Goal: Task Accomplishment & Management: Complete application form

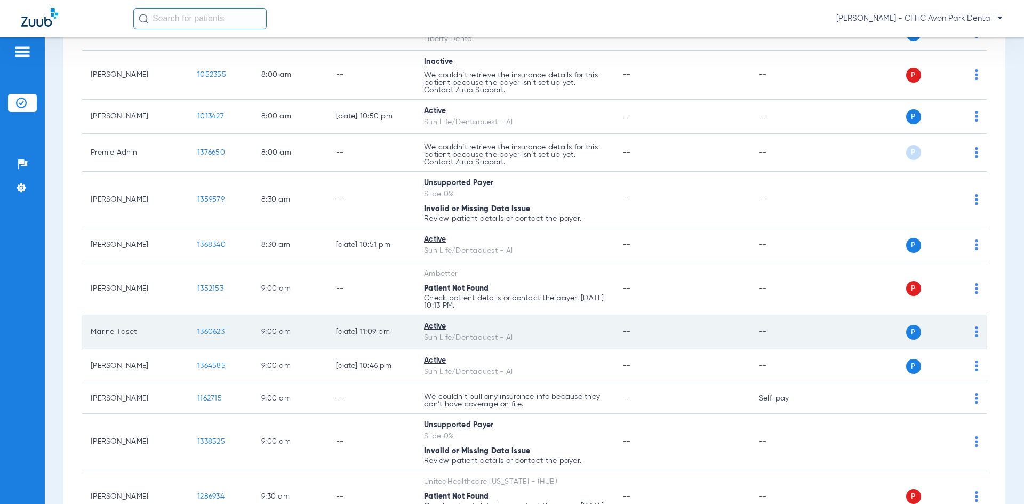
scroll to position [213, 0]
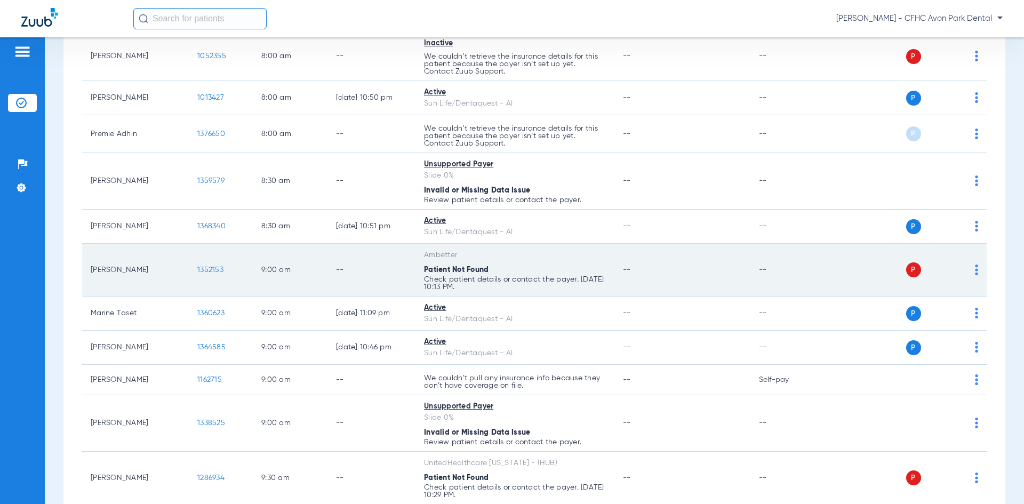
click at [216, 270] on span "1352153" at bounding box center [210, 269] width 26 height 7
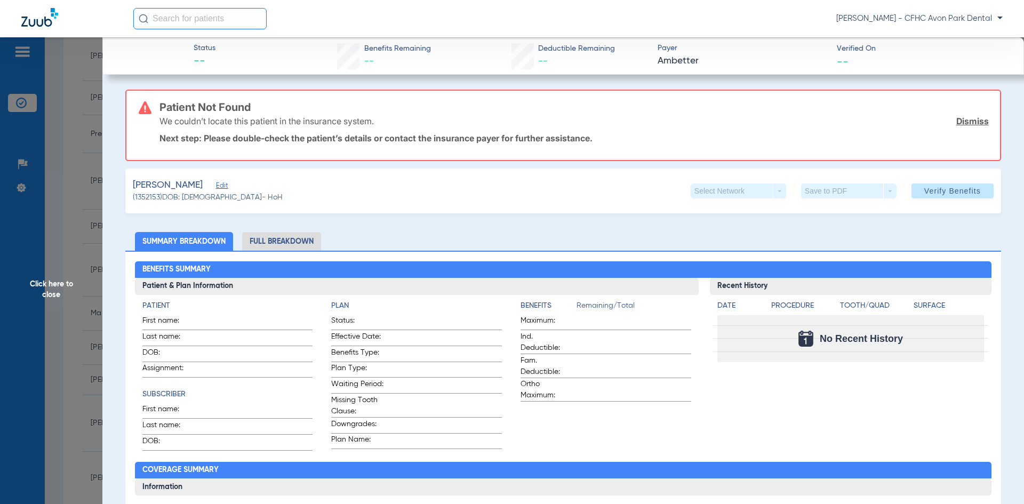
click at [226, 187] on span "Edit" at bounding box center [221, 187] width 10 height 10
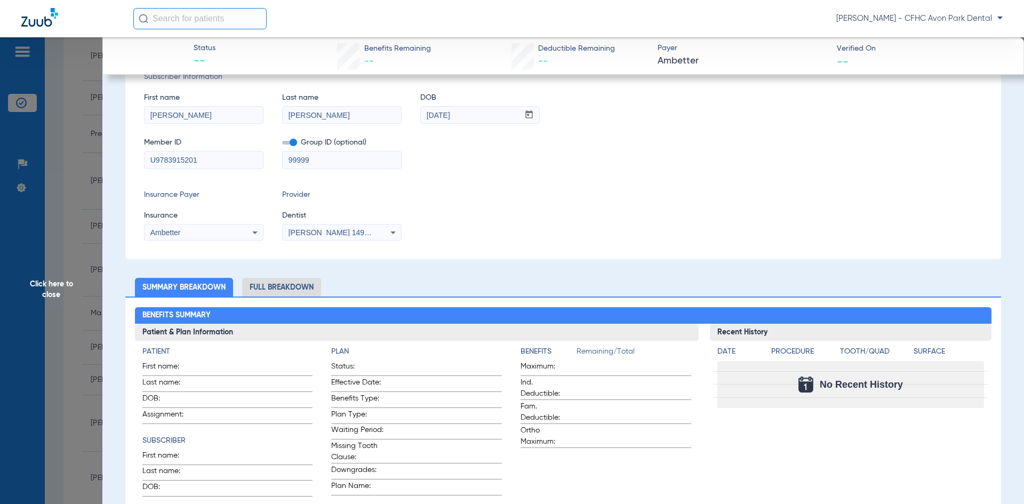
scroll to position [107, 0]
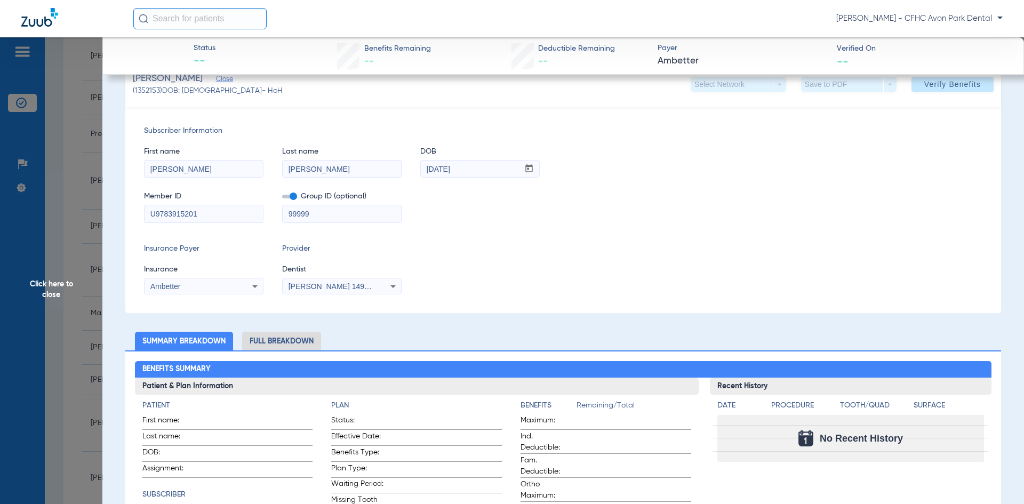
click at [155, 213] on input "U9783915201" at bounding box center [203, 213] width 118 height 17
click at [162, 214] on input "U9783915201" at bounding box center [203, 213] width 118 height 17
click at [164, 214] on input "U9783915201" at bounding box center [203, 213] width 118 height 17
click at [178, 216] on input "U9783915201" at bounding box center [203, 213] width 118 height 17
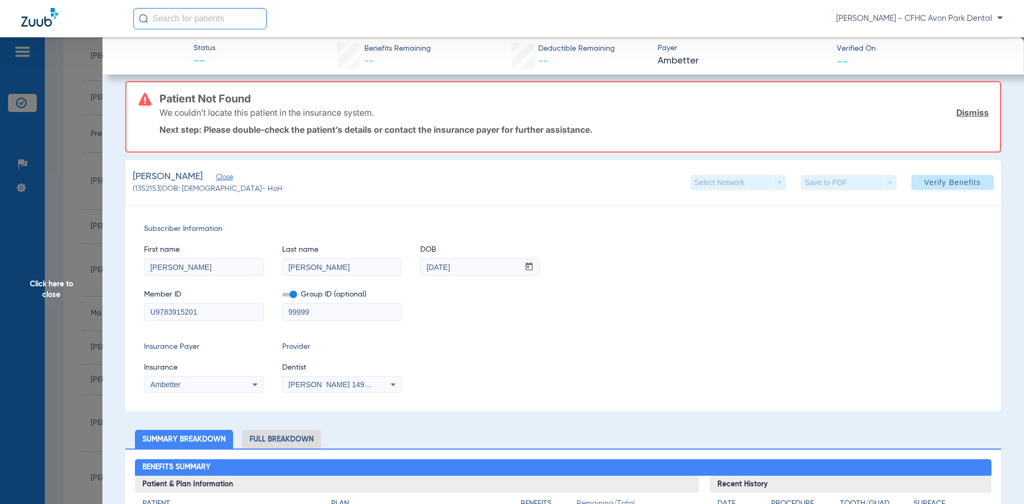
scroll to position [0, 0]
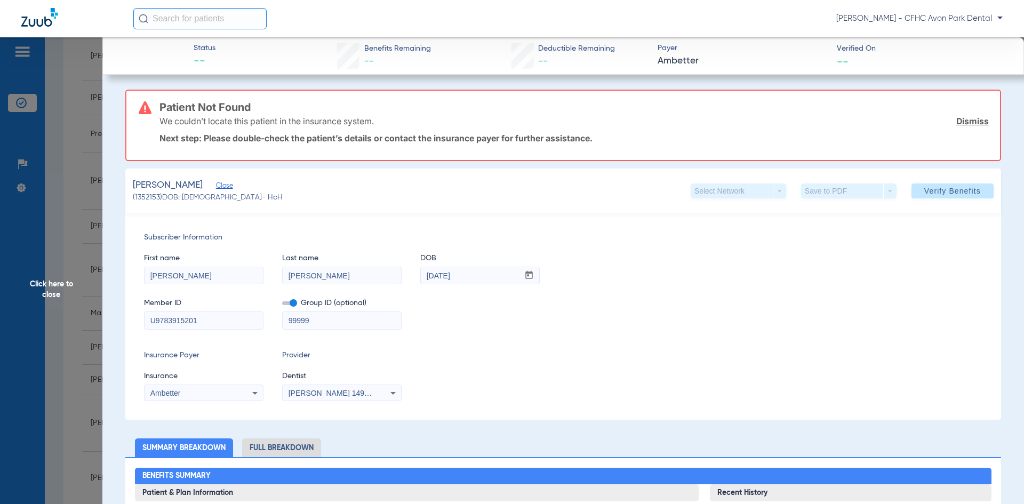
click at [98, 342] on span "Click here to close" at bounding box center [51, 289] width 102 height 504
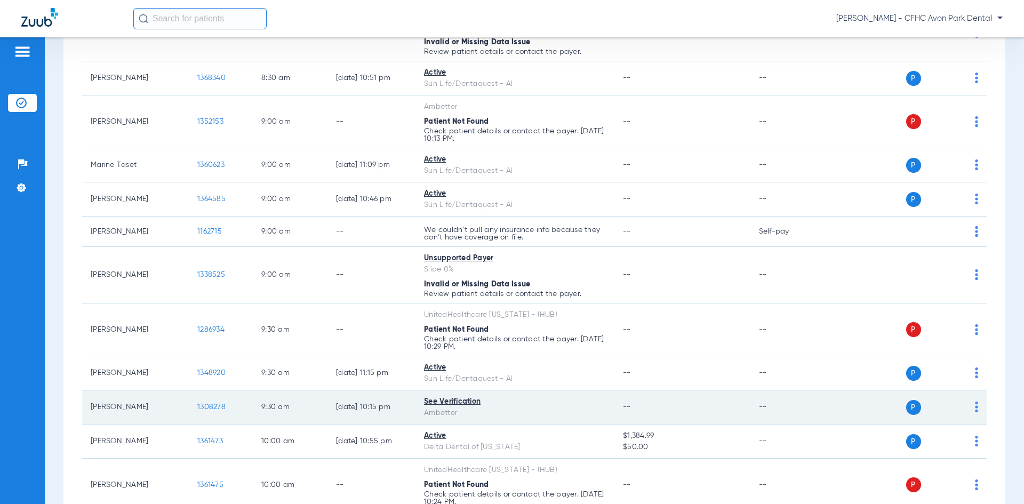
scroll to position [373, 0]
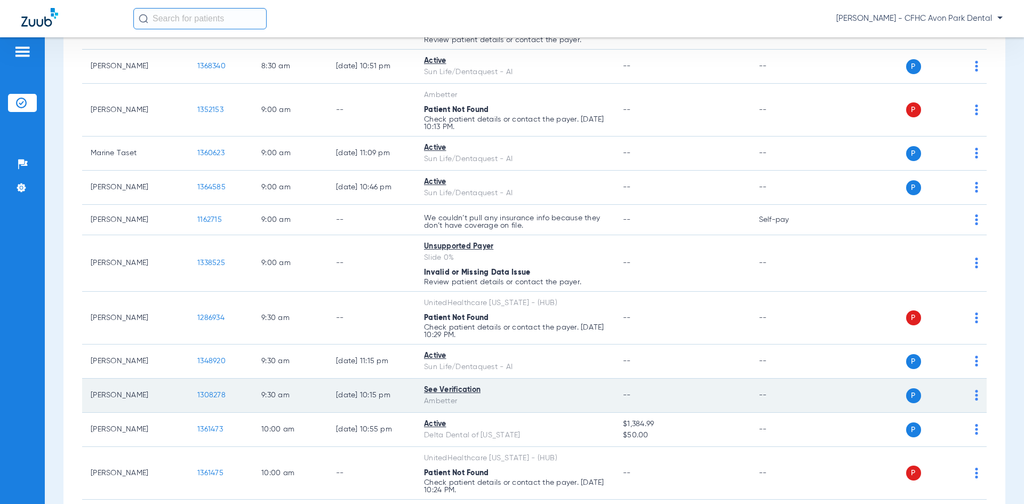
click at [216, 392] on span "1308278" at bounding box center [211, 394] width 28 height 7
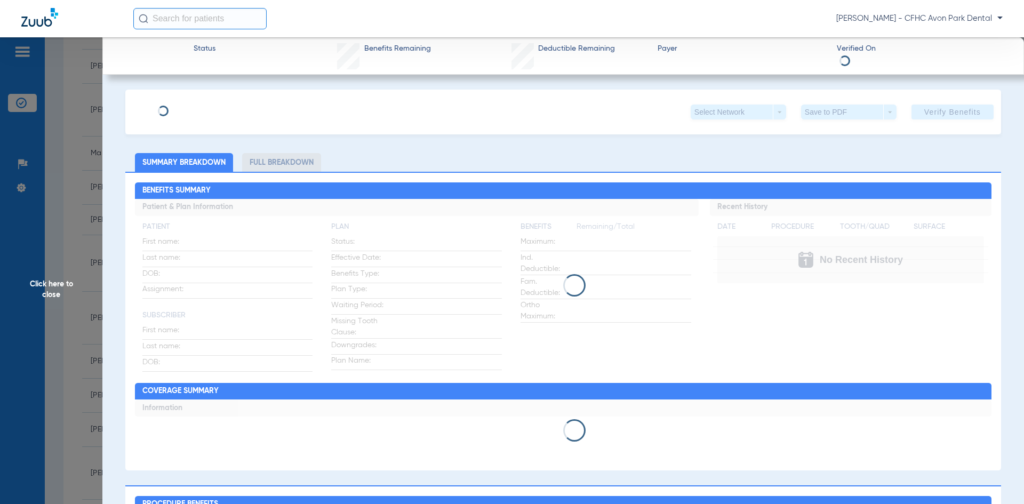
type input "GRACIANA"
type input "CANTELLANO [PERSON_NAME]"
type input "[DATE]"
type input "U97201755"
type input "99999"
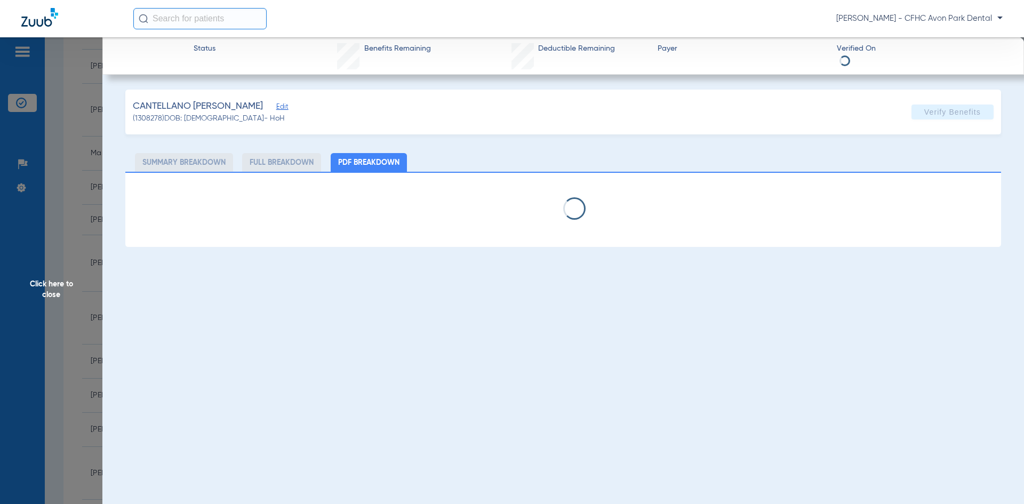
click at [286, 107] on span "Edit" at bounding box center [281, 108] width 10 height 10
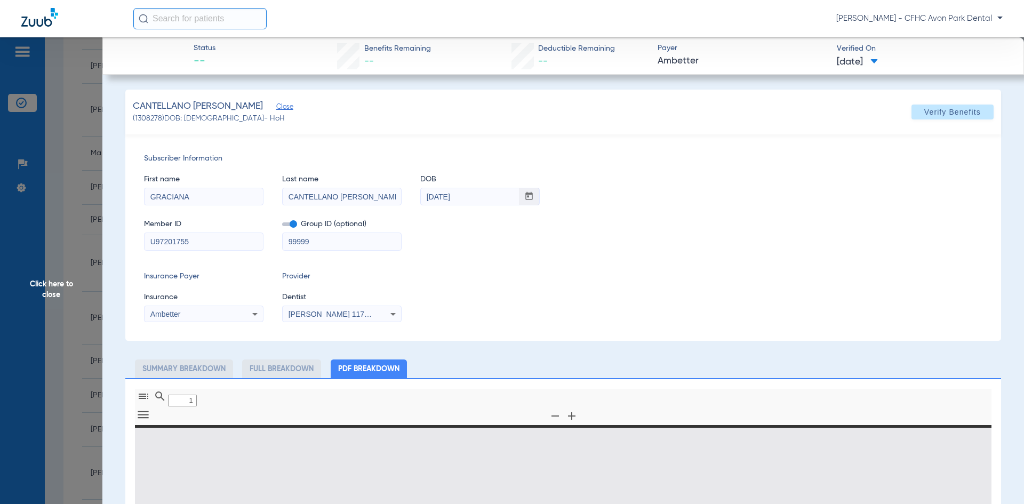
type input "0"
select select "page-width"
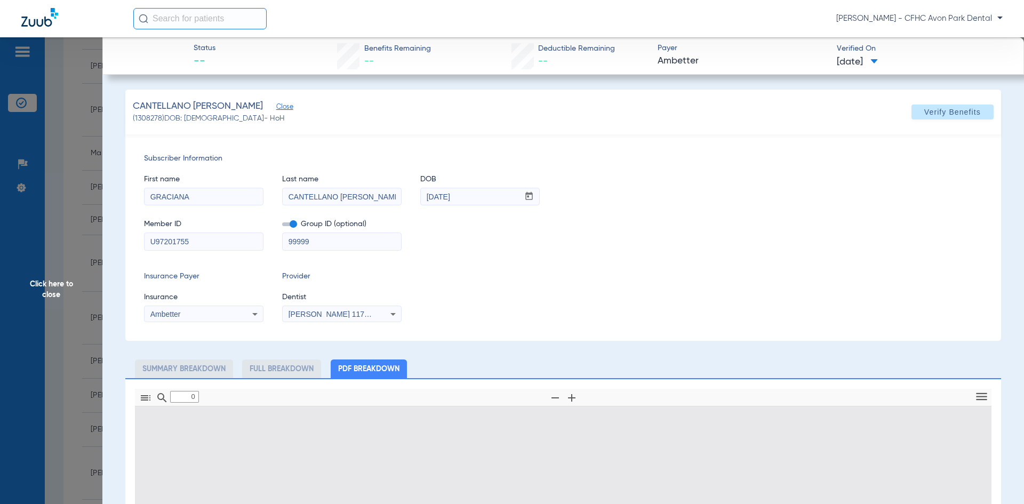
type input "1"
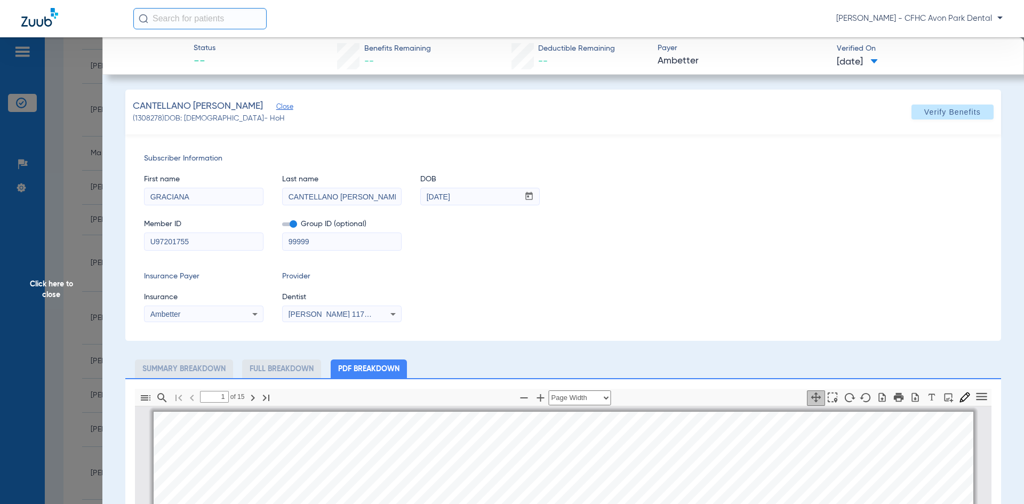
scroll to position [5, 0]
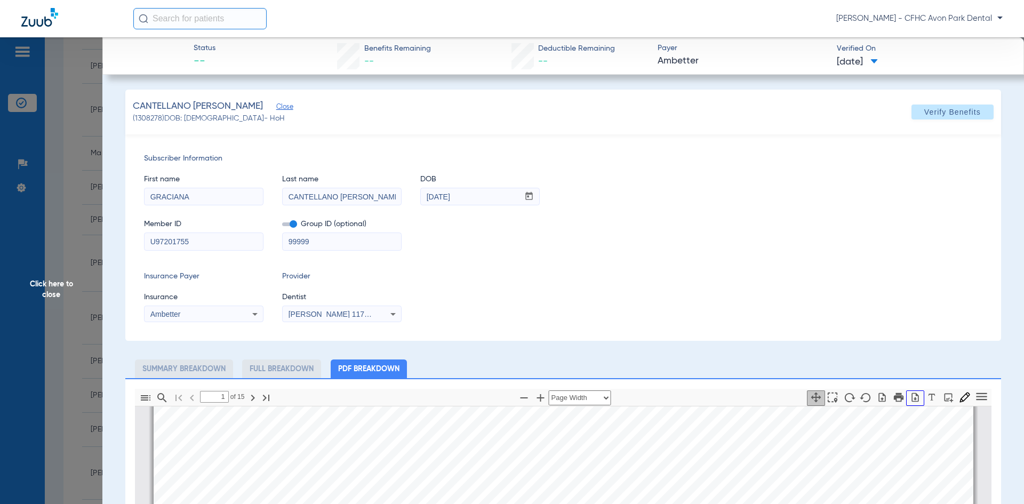
click at [910, 395] on icon "button" at bounding box center [915, 397] width 11 height 11
click at [101, 285] on span "Click here to close" at bounding box center [51, 289] width 102 height 504
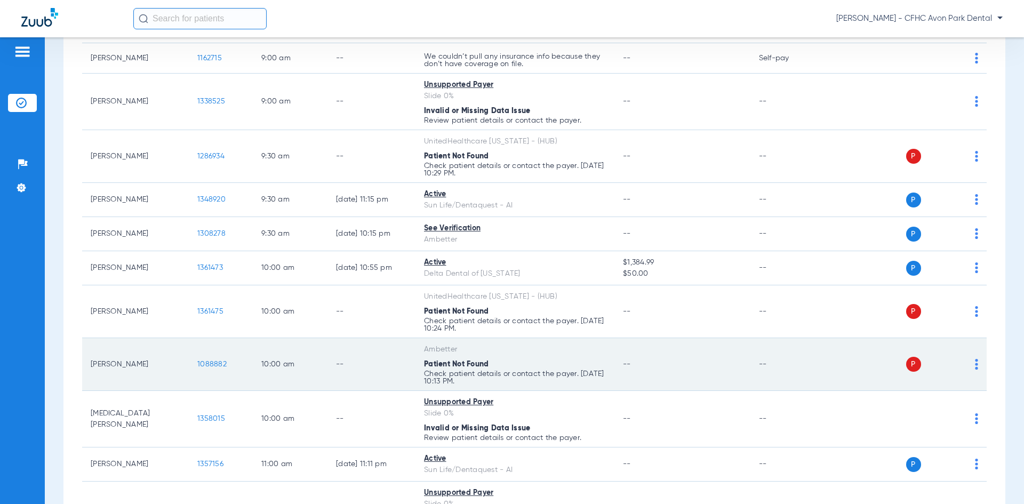
scroll to position [586, 0]
